Goal: Task Accomplishment & Management: Manage account settings

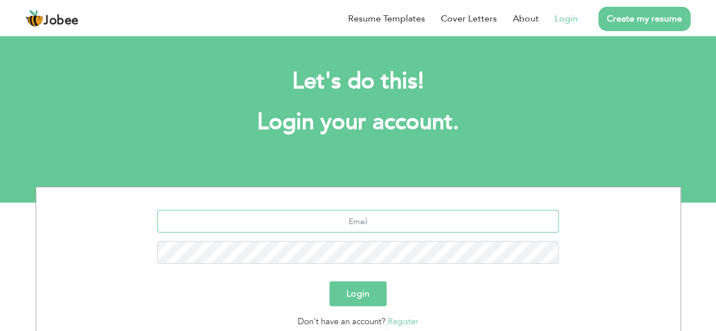
click at [372, 213] on input "text" at bounding box center [357, 221] width 401 height 23
type input "hnxii46@gmail.com"
click at [345, 287] on button "Login" at bounding box center [357, 293] width 57 height 25
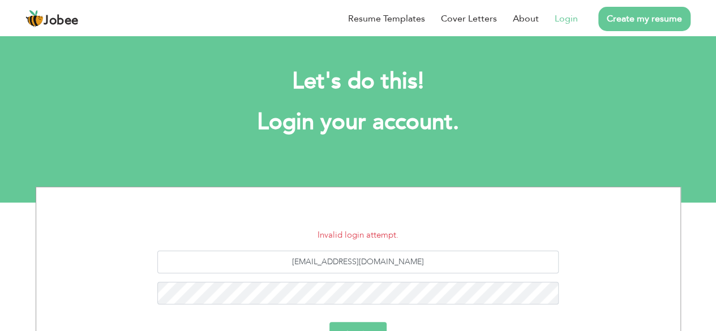
scroll to position [59, 0]
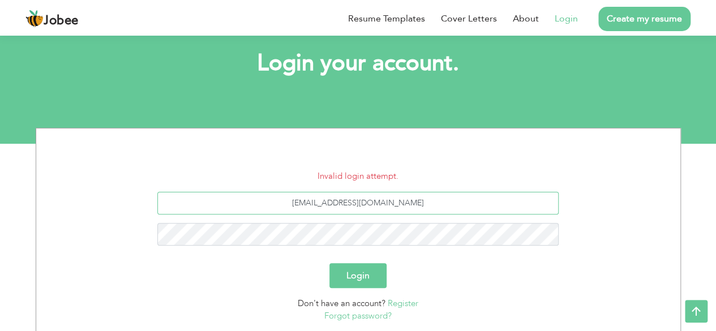
click at [328, 201] on input "hnxii46@gmail.com" at bounding box center [357, 203] width 401 height 23
type input "[EMAIL_ADDRESS][DOMAIN_NAME]"
click at [368, 277] on button "Login" at bounding box center [357, 275] width 57 height 25
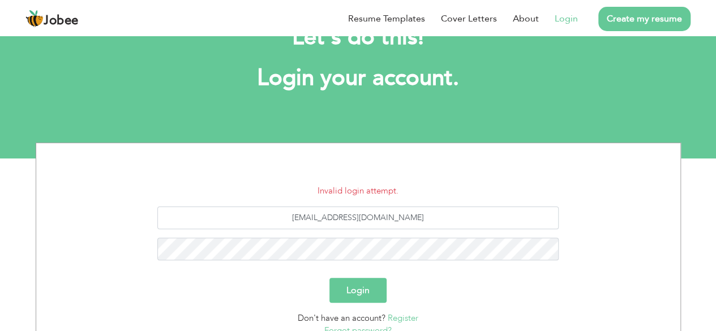
scroll to position [45, 0]
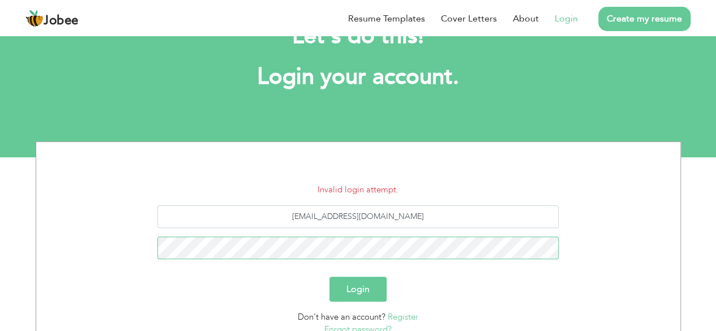
click at [329, 277] on button "Login" at bounding box center [357, 289] width 57 height 25
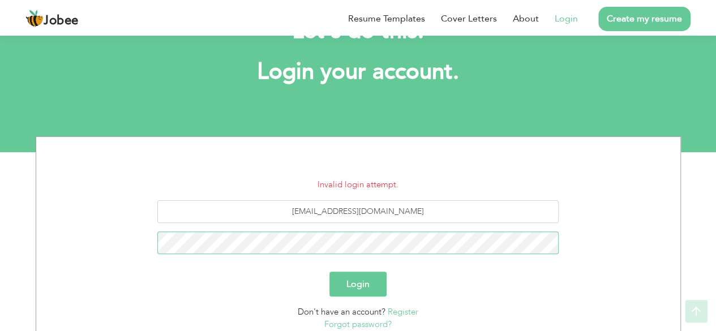
scroll to position [74, 0]
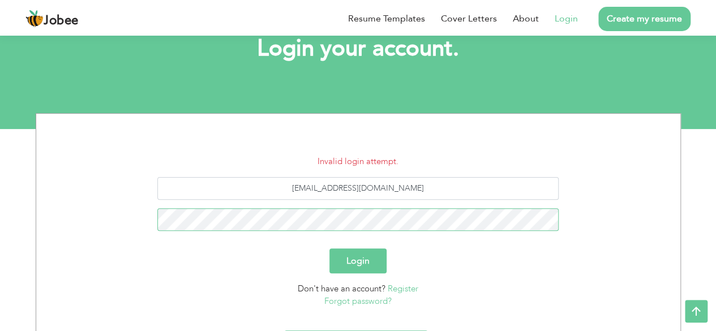
click at [329, 248] on button "Login" at bounding box center [357, 260] width 57 height 25
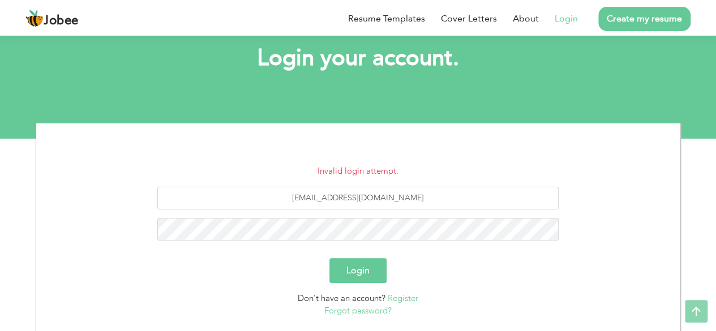
scroll to position [65, 0]
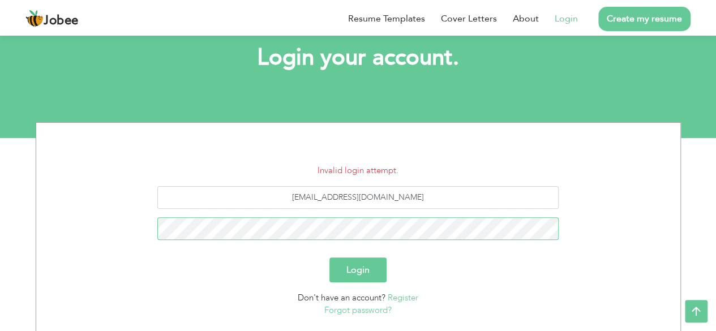
click at [329, 258] on button "Login" at bounding box center [357, 270] width 57 height 25
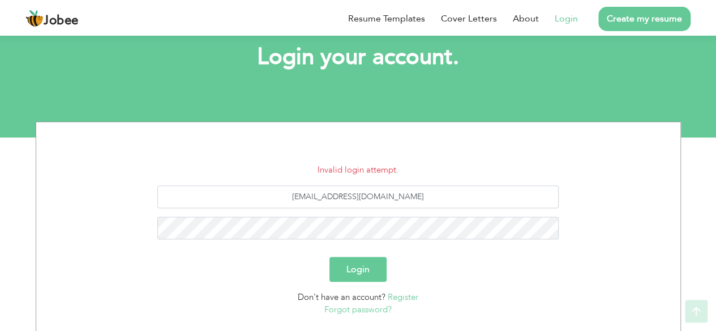
scroll to position [66, 0]
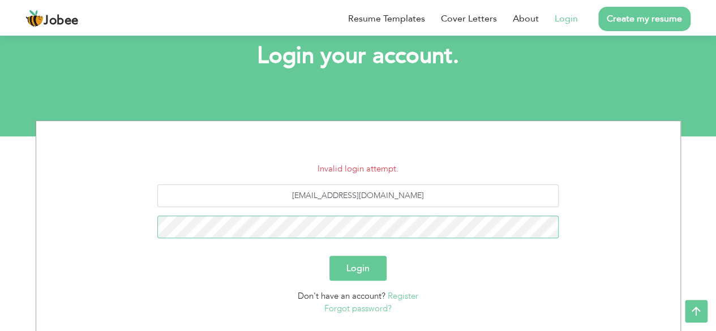
click at [329, 256] on button "Login" at bounding box center [357, 268] width 57 height 25
